Goal: Transaction & Acquisition: Obtain resource

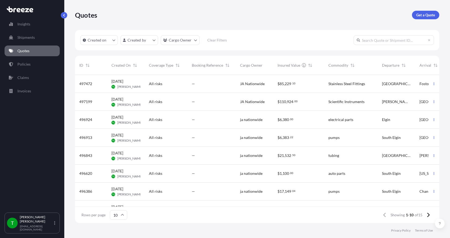
scroll to position [147, 360]
click at [424, 13] on p "Get a Quote" at bounding box center [425, 14] width 19 height 5
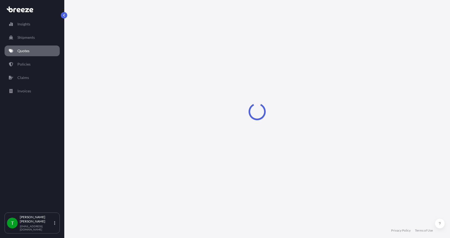
select select "Sea"
select select "1"
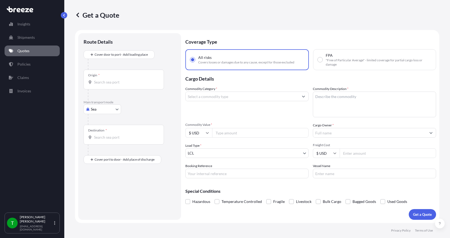
click at [98, 111] on body "Insights Shipments Quotes Policies Claims Invoices T [PERSON_NAME] [EMAIL_ADDRE…" at bounding box center [225, 119] width 450 height 238
click at [98, 143] on span "Road" at bounding box center [98, 142] width 9 height 5
select select "Road"
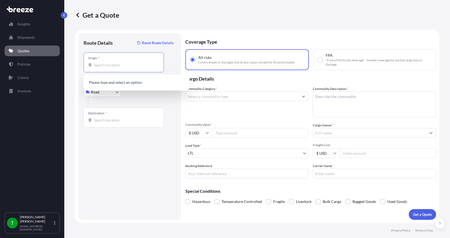
click at [98, 66] on input "Origin *" at bounding box center [125, 64] width 63 height 5
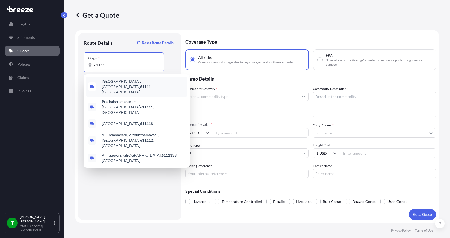
click at [106, 82] on span "[GEOGRAPHIC_DATA] , [GEOGRAPHIC_DATA]" at bounding box center [144, 87] width 84 height 16
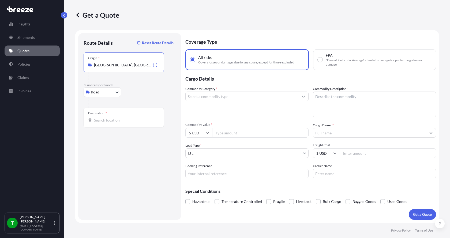
type input "[GEOGRAPHIC_DATA], [GEOGRAPHIC_DATA]"
click at [96, 117] on div "Destination *" at bounding box center [124, 118] width 80 height 20
click at [96, 118] on input "Destination *" at bounding box center [125, 120] width 63 height 5
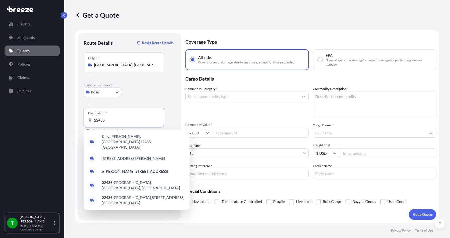
click at [106, 120] on input "22485" at bounding box center [125, 120] width 63 height 5
click at [116, 138] on span "King [PERSON_NAME], VA 22485 , [GEOGRAPHIC_DATA]" at bounding box center [144, 142] width 84 height 16
type input "King [PERSON_NAME], VA 22485, [GEOGRAPHIC_DATA]"
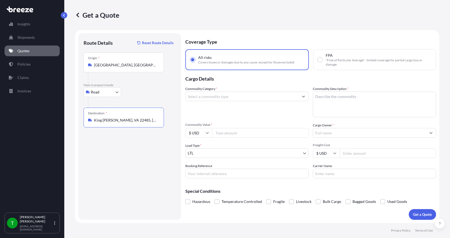
click at [213, 99] on input "Commodity Category *" at bounding box center [242, 97] width 113 height 10
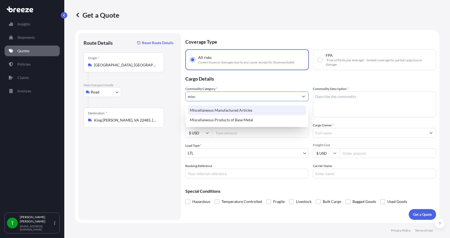
click at [213, 108] on div "Miscellaneous Manufactured Articles" at bounding box center [247, 111] width 118 height 10
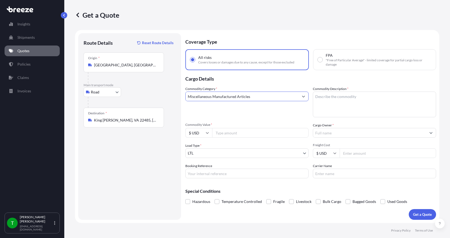
type input "Miscellaneous Manufactured Articles"
click at [321, 97] on textarea "Commodity Description *" at bounding box center [374, 105] width 123 height 26
type textarea "Centertube Bearing Kit"
click at [234, 131] on input "Commodity Value *" at bounding box center [260, 133] width 96 height 10
click at [227, 134] on input "Commodity Value *" at bounding box center [260, 133] width 96 height 10
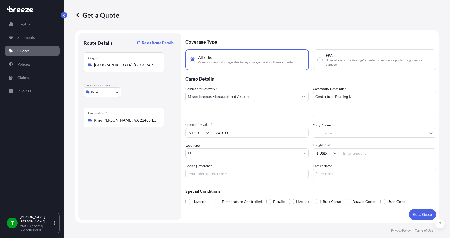
type input "2400.00"
click at [333, 136] on input "Cargo Owner *" at bounding box center [369, 133] width 113 height 10
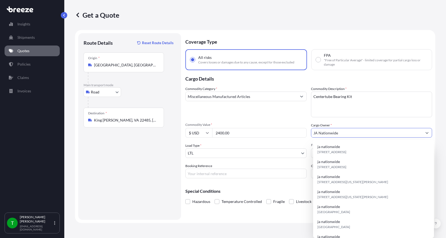
type input "JA Nationwide"
click at [213, 171] on input "Booking Reference" at bounding box center [245, 174] width 121 height 10
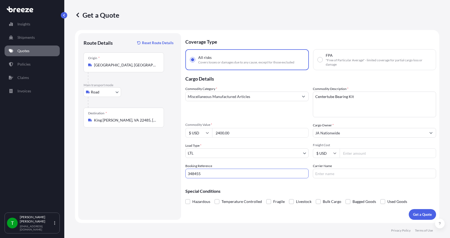
type input "348455"
click at [353, 156] on input "Freight Cost" at bounding box center [388, 153] width 96 height 10
type input "320.00"
click at [334, 176] on input "Carrier Name" at bounding box center [374, 174] width 123 height 10
type input "[PERSON_NAME] Express"
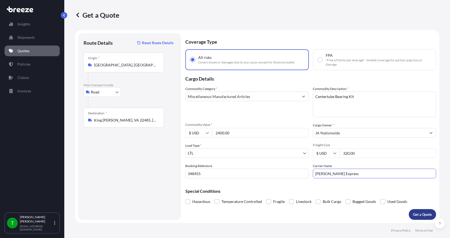
click at [415, 212] on p "Get a Quote" at bounding box center [422, 214] width 19 height 5
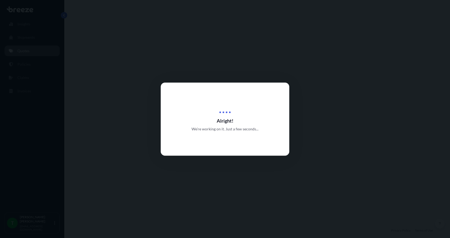
select select "Road"
select select "1"
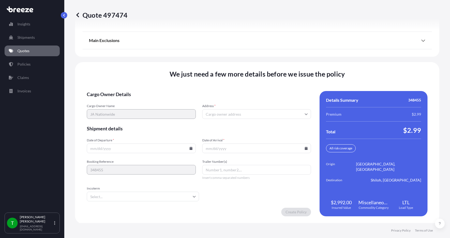
scroll to position [705, 0]
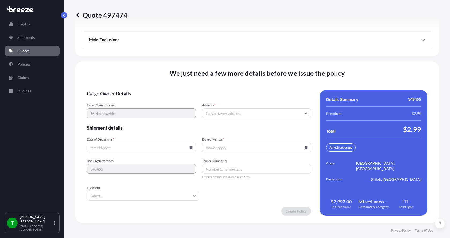
click at [235, 114] on input "Address *" at bounding box center [256, 113] width 109 height 10
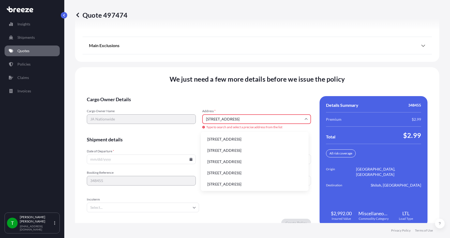
click at [224, 138] on li "[STREET_ADDRESS]" at bounding box center [254, 139] width 103 height 10
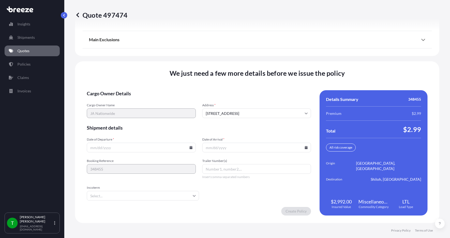
type input "[STREET_ADDRESS]"
click at [189, 148] on icon at bounding box center [190, 147] width 3 height 3
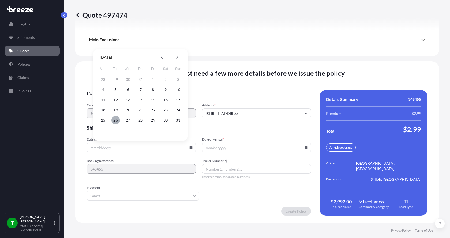
click at [116, 119] on button "26" at bounding box center [115, 120] width 9 height 9
type input "[DATE]"
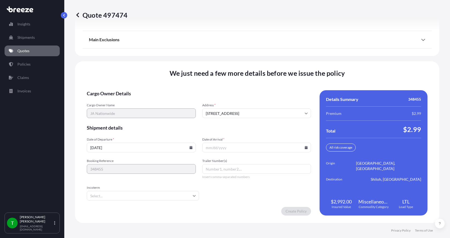
click at [119, 127] on button "26" at bounding box center [122, 129] width 6 height 5
click at [226, 148] on input "Date of Arrival *" at bounding box center [256, 148] width 109 height 10
click at [304, 147] on icon at bounding box center [305, 147] width 3 height 3
click at [267, 120] on button "29" at bounding box center [267, 120] width 9 height 9
type input "[DATE]"
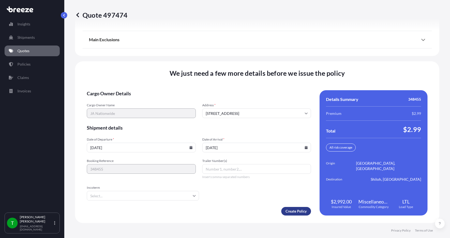
click at [280, 207] on div "Create Policy" at bounding box center [199, 211] width 224 height 9
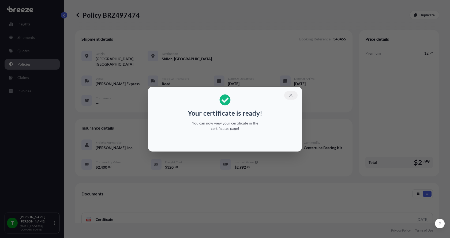
click at [291, 94] on icon "button" at bounding box center [290, 95] width 5 height 5
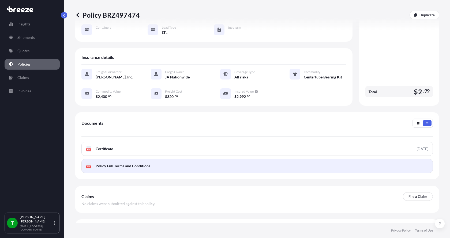
scroll to position [79, 0]
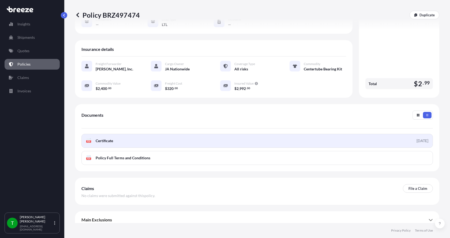
click at [88, 141] on text "PDF" at bounding box center [88, 142] width 3 height 2
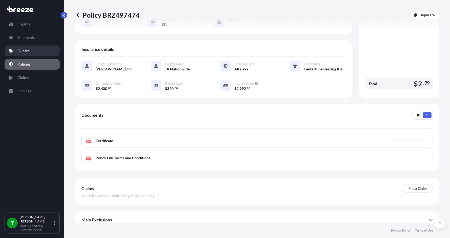
click at [23, 51] on p "Quotes" at bounding box center [23, 50] width 12 height 5
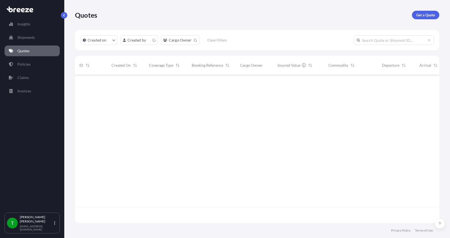
scroll to position [147, 360]
click at [424, 13] on p "Get a Quote" at bounding box center [425, 14] width 19 height 5
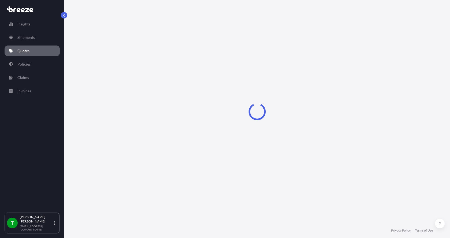
select select "Sea"
select select "1"
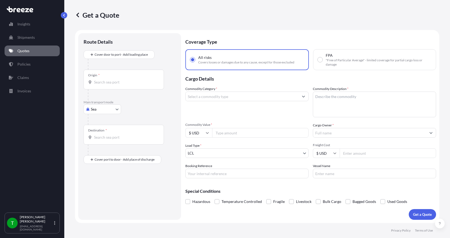
click at [99, 109] on body "Insights Shipments Quotes Policies Claims Invoices T [PERSON_NAME] [EMAIL_ADDRE…" at bounding box center [225, 119] width 450 height 238
click at [97, 141] on span "Road" at bounding box center [98, 142] width 9 height 5
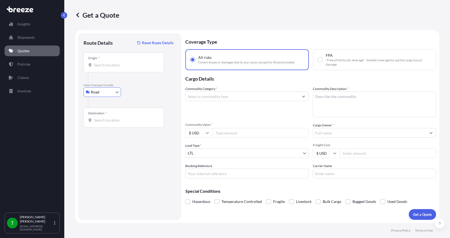
click at [96, 61] on div "Origin *" at bounding box center [124, 62] width 80 height 20
click at [96, 62] on input "Origin *" at bounding box center [125, 64] width 63 height 5
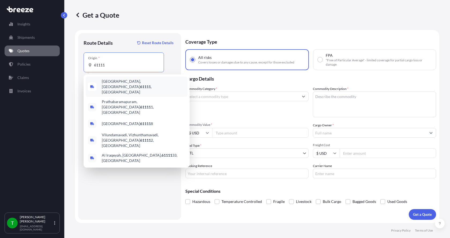
click at [109, 81] on span "[GEOGRAPHIC_DATA] , [GEOGRAPHIC_DATA]" at bounding box center [144, 87] width 84 height 16
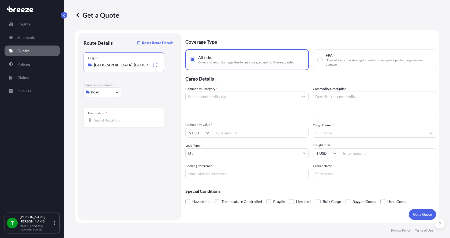
type input "[GEOGRAPHIC_DATA], [GEOGRAPHIC_DATA]"
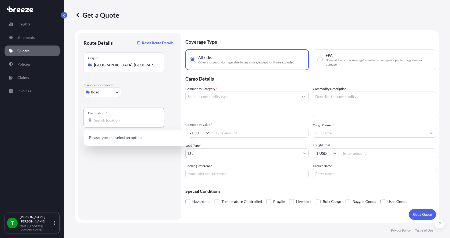
click at [102, 121] on input "Destination *" at bounding box center [125, 120] width 63 height 5
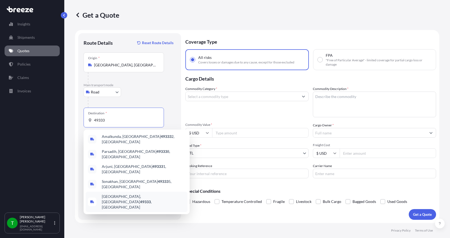
click at [116, 194] on span "[GEOGRAPHIC_DATA] , [GEOGRAPHIC_DATA]" at bounding box center [144, 202] width 84 height 16
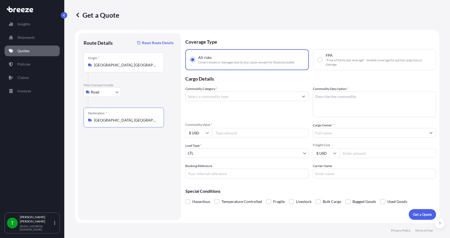
type input "[GEOGRAPHIC_DATA], [GEOGRAPHIC_DATA]"
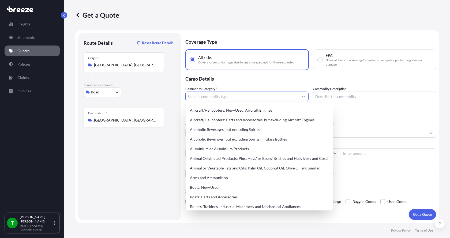
click at [210, 97] on input "Commodity Category *" at bounding box center [242, 97] width 113 height 10
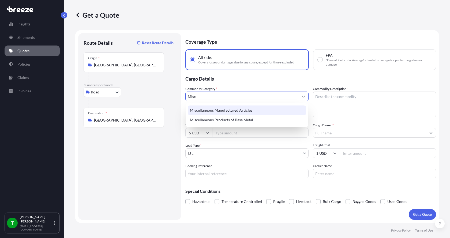
click at [209, 112] on div "Miscellaneous Manufactured Articles" at bounding box center [247, 111] width 118 height 10
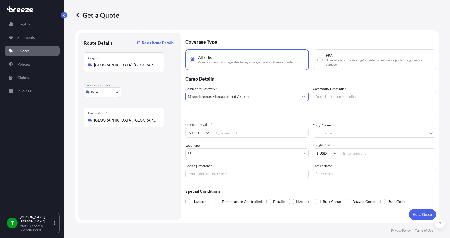
type input "Miscellaneous Manufactured Articles"
click at [321, 97] on textarea "Commodity Description *" at bounding box center [374, 105] width 123 height 26
type textarea "Hose 3"x13'x6" LG"
click at [251, 132] on input "Commodity Value *" at bounding box center [260, 133] width 96 height 10
click at [240, 135] on input "Commodity Value *" at bounding box center [260, 133] width 96 height 10
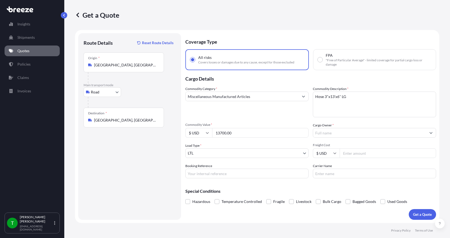
type input "13700.00"
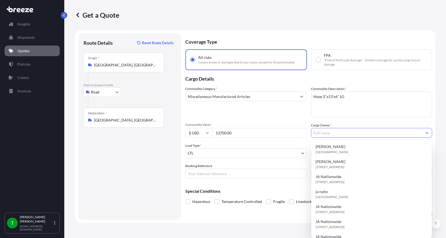
click at [356, 134] on input "Cargo Owner *" at bounding box center [366, 133] width 111 height 10
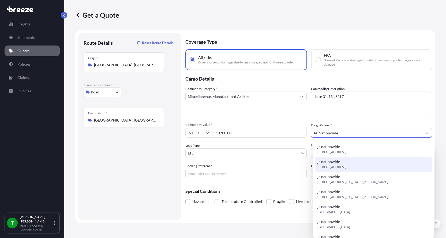
type input "JA Nationwide"
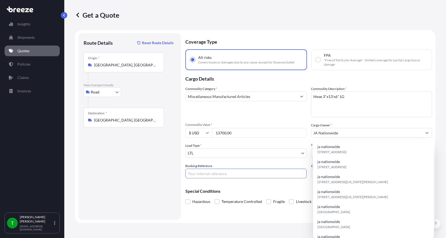
click at [220, 174] on input "Booking Reference" at bounding box center [245, 174] width 121 height 10
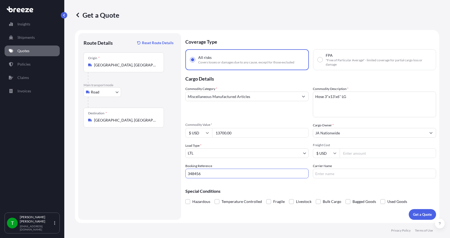
type input "348456"
click at [364, 153] on input "Freight Cost" at bounding box center [388, 153] width 96 height 10
type input "645.00"
click at [330, 175] on input "Carrier Name" at bounding box center [374, 174] width 123 height 10
type input "[GEOGRAPHIC_DATA]"
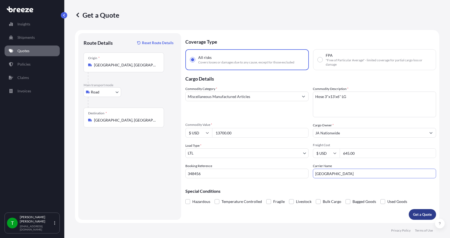
click at [419, 211] on button "Get a Quote" at bounding box center [422, 214] width 27 height 11
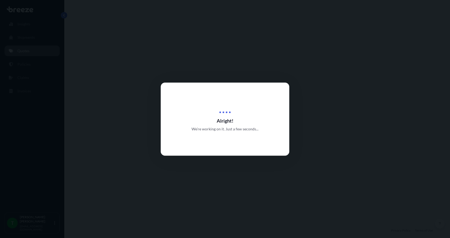
select select "Road"
select select "1"
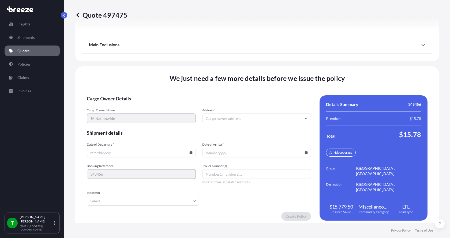
scroll to position [705, 0]
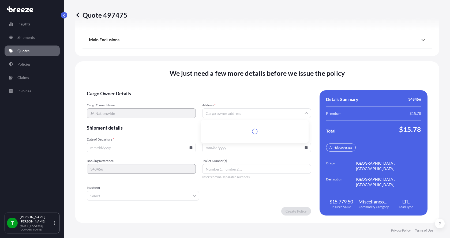
click at [216, 112] on input "Address *" at bounding box center [256, 113] width 109 height 10
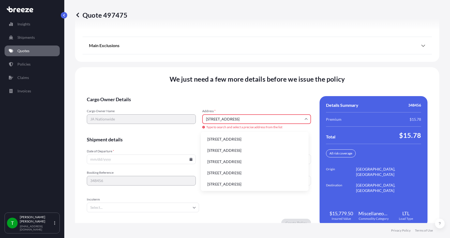
click at [219, 139] on li "[STREET_ADDRESS]" at bounding box center [254, 139] width 103 height 10
type input "[STREET_ADDRESS]"
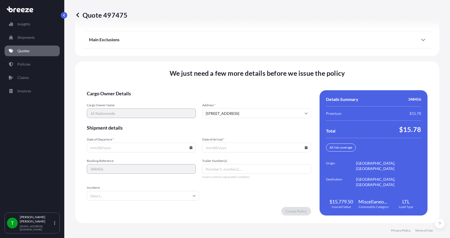
click at [189, 148] on icon at bounding box center [190, 147] width 3 height 3
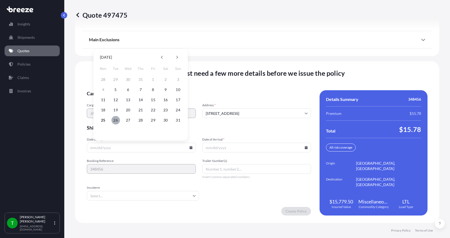
click at [115, 121] on button "26" at bounding box center [115, 120] width 9 height 9
type input "[DATE]"
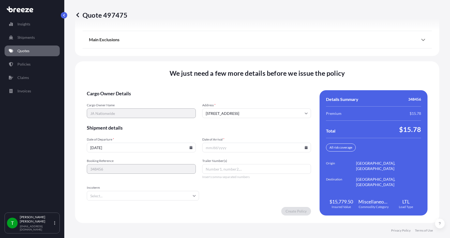
click at [305, 146] on icon at bounding box center [306, 147] width 3 height 3
click at [257, 121] on button "28" at bounding box center [254, 120] width 9 height 9
type input "[DATE]"
click at [257, 127] on button "28" at bounding box center [254, 129] width 6 height 5
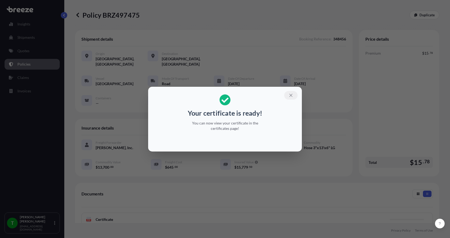
click at [291, 95] on icon "button" at bounding box center [290, 95] width 3 height 3
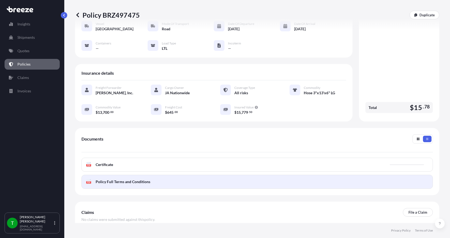
scroll to position [79, 0]
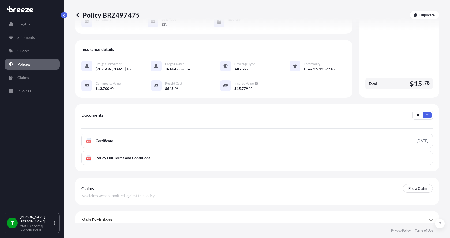
click at [89, 138] on icon at bounding box center [88, 140] width 5 height 5
